Goal: Find specific page/section: Find specific page/section

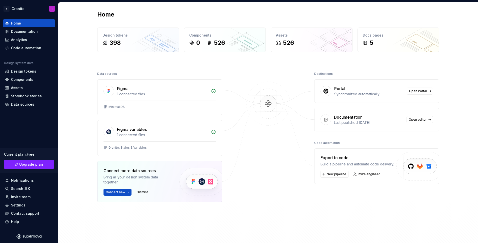
scroll to position [1, 0]
click at [17, 222] on div "Help" at bounding box center [15, 221] width 8 height 5
click at [71, 99] on div "Home Design tokens 398 Components 0 526 Assets 526 Docs pages 5 Data sources Fi…" at bounding box center [268, 128] width 420 height 255
click at [136, 100] on div at bounding box center [160, 100] width 113 height 0
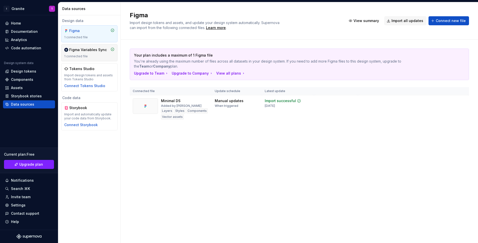
click at [101, 54] on div "1 connected file" at bounding box center [89, 56] width 50 height 4
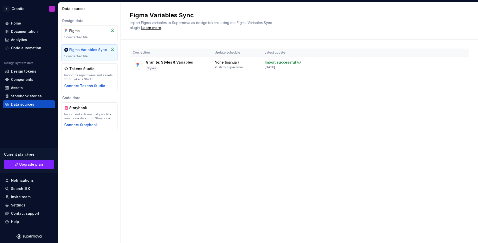
click at [169, 89] on div "Connection Update schedule Latest update Granite: Styles & Variables Styles Non…" at bounding box center [299, 66] width 339 height 53
